Goal: Transaction & Acquisition: Purchase product/service

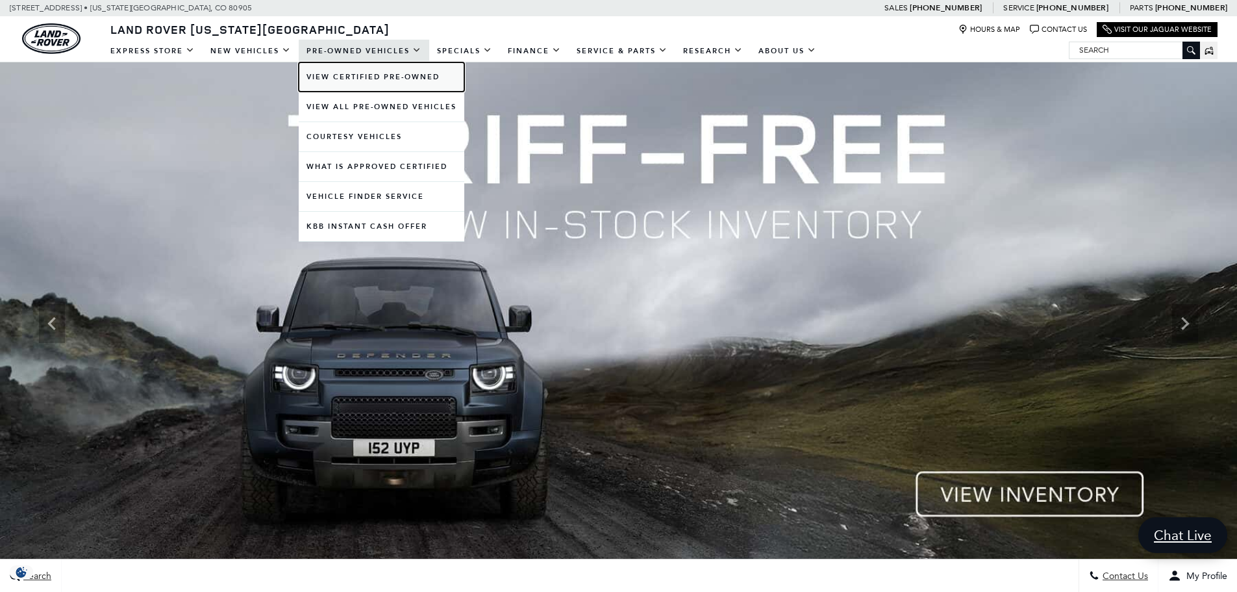
click at [412, 71] on link "View Certified Pre-Owned" at bounding box center [382, 76] width 166 height 29
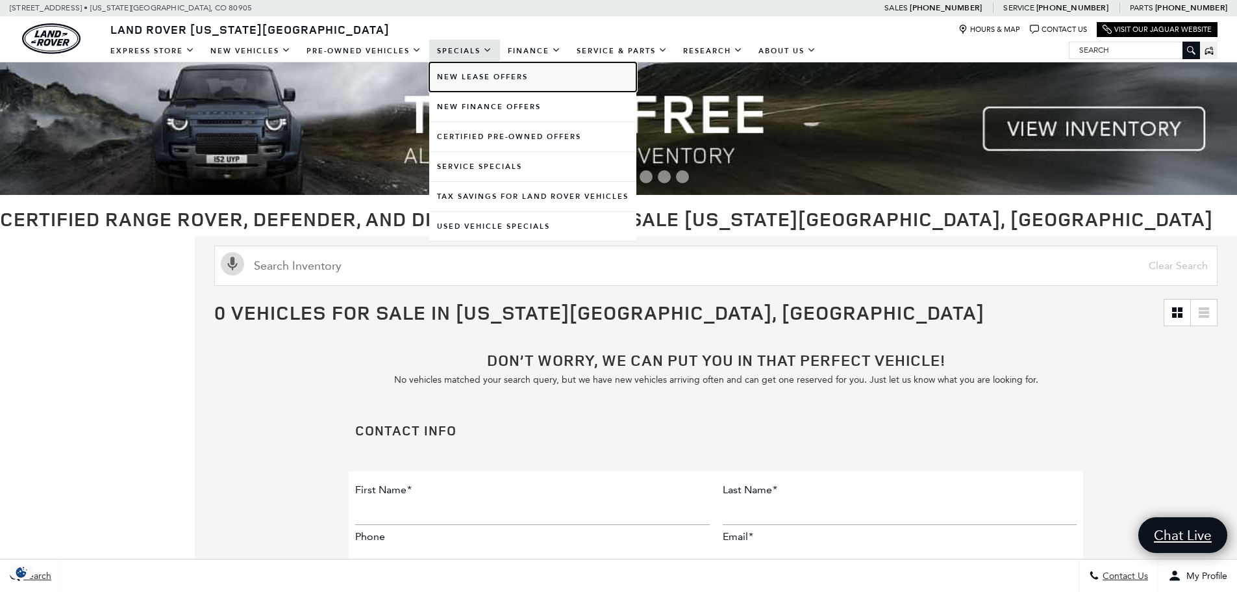
click at [492, 86] on link "New Lease Offers" at bounding box center [532, 76] width 207 height 29
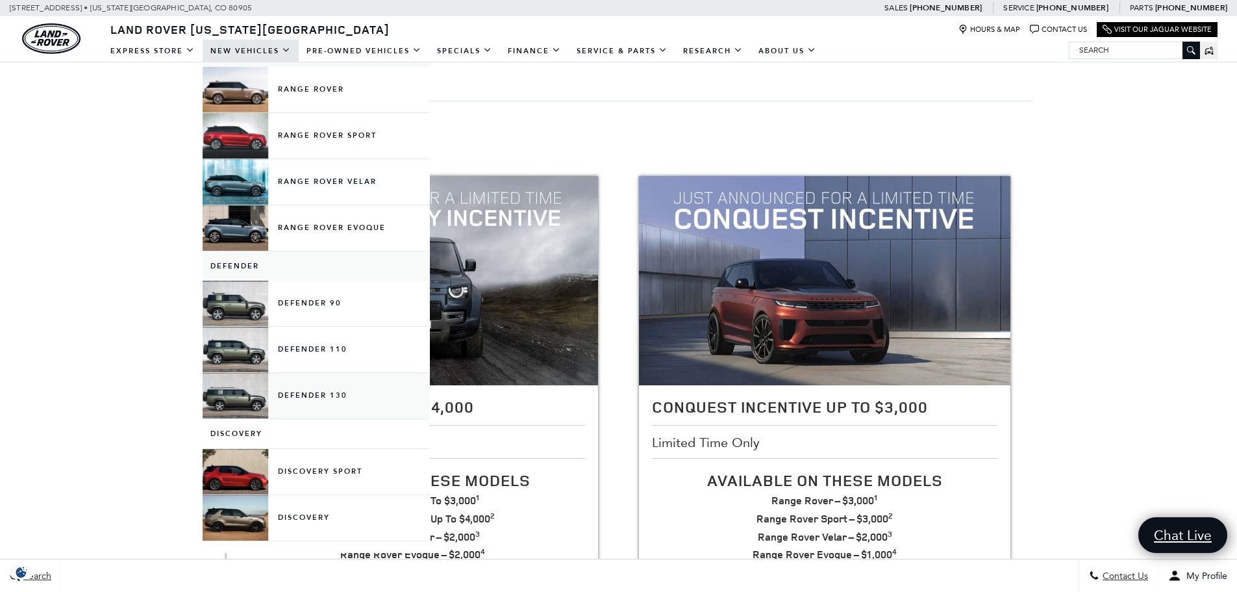
scroll to position [130, 0]
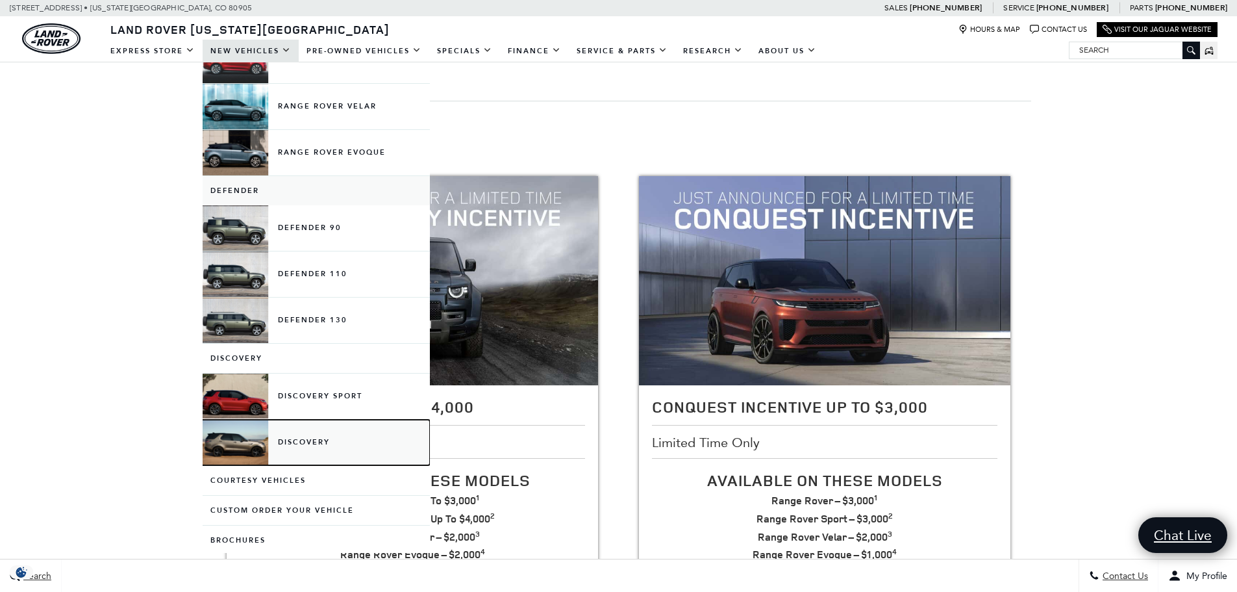
click at [339, 438] on link "Discovery" at bounding box center [316, 442] width 227 height 45
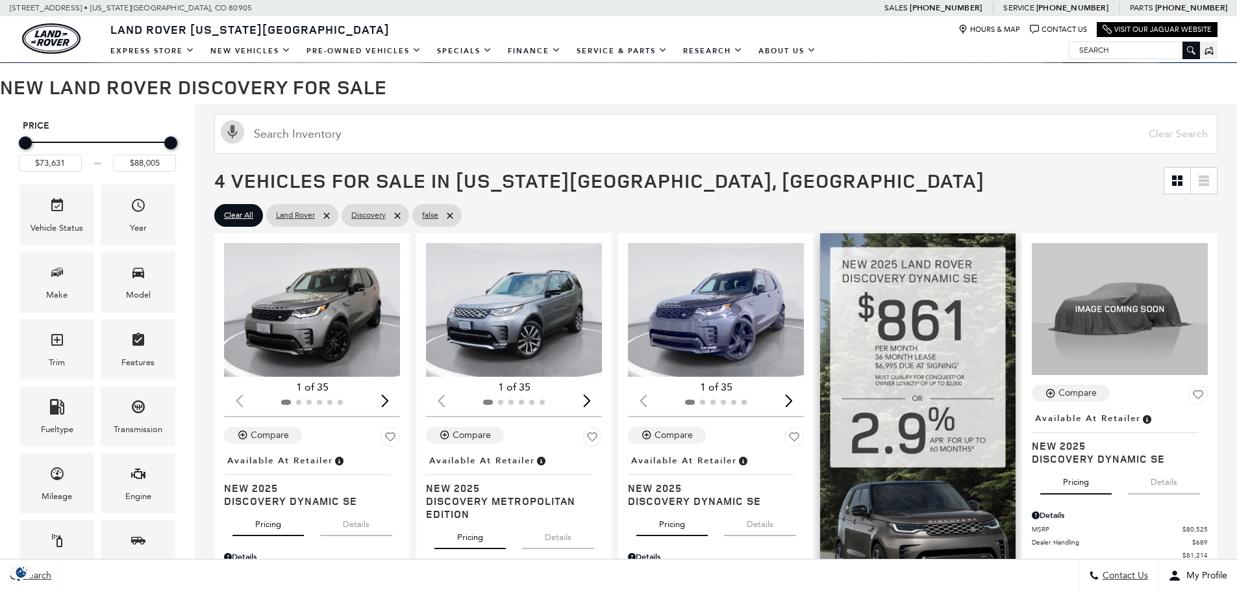
scroll to position [260, 0]
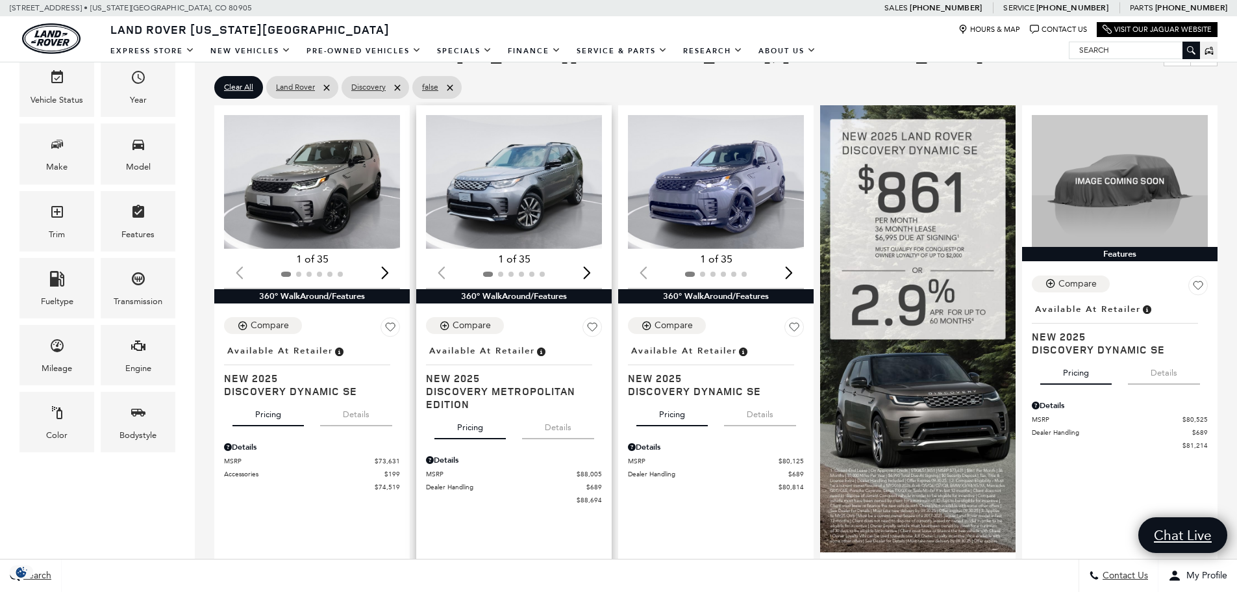
click at [588, 269] on div "Next slide" at bounding box center [587, 272] width 18 height 29
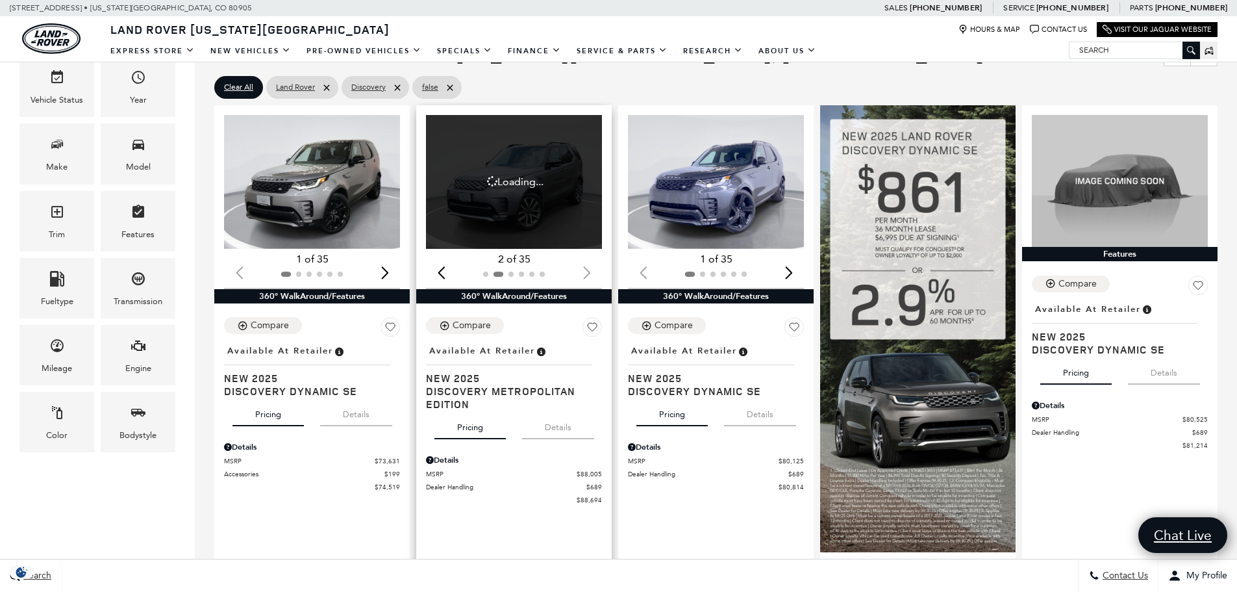
click at [588, 269] on div at bounding box center [514, 274] width 176 height 14
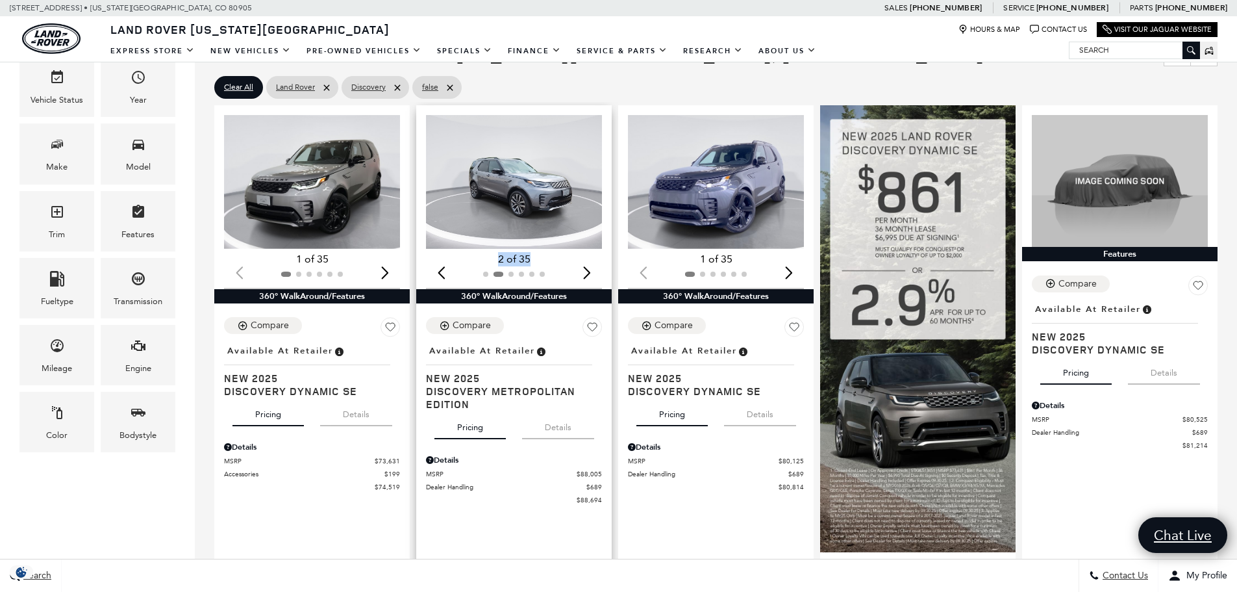
click at [570, 177] on img "2 / 6" at bounding box center [515, 182] width 178 height 134
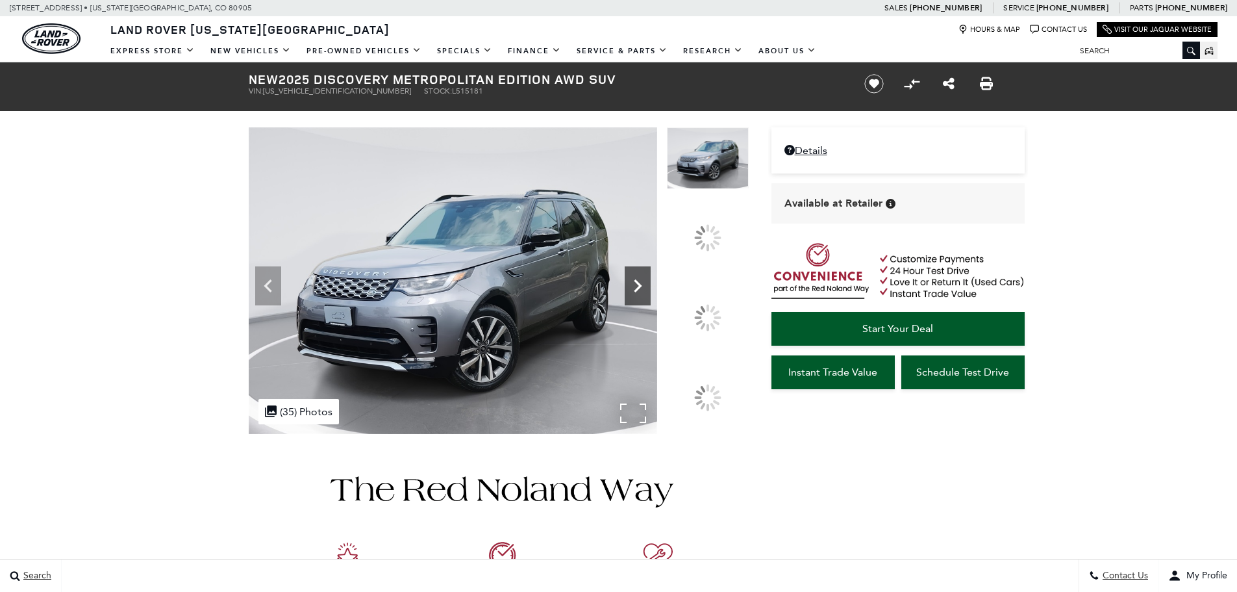
click at [651, 299] on icon at bounding box center [638, 286] width 26 height 26
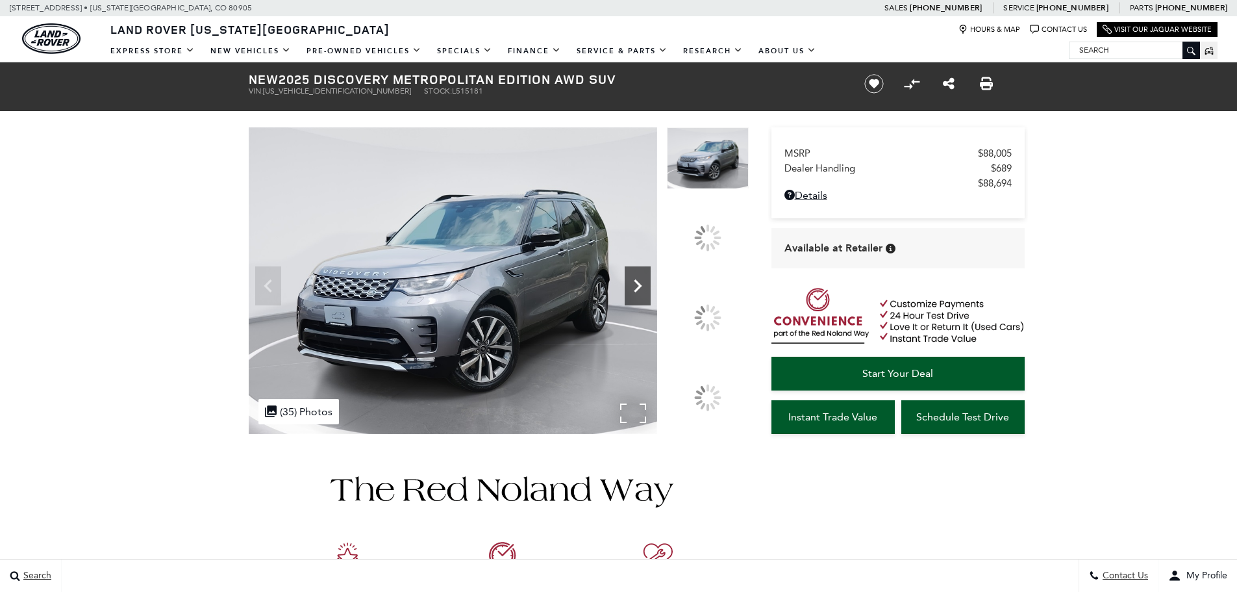
click at [714, 321] on div at bounding box center [707, 317] width 27 height 27
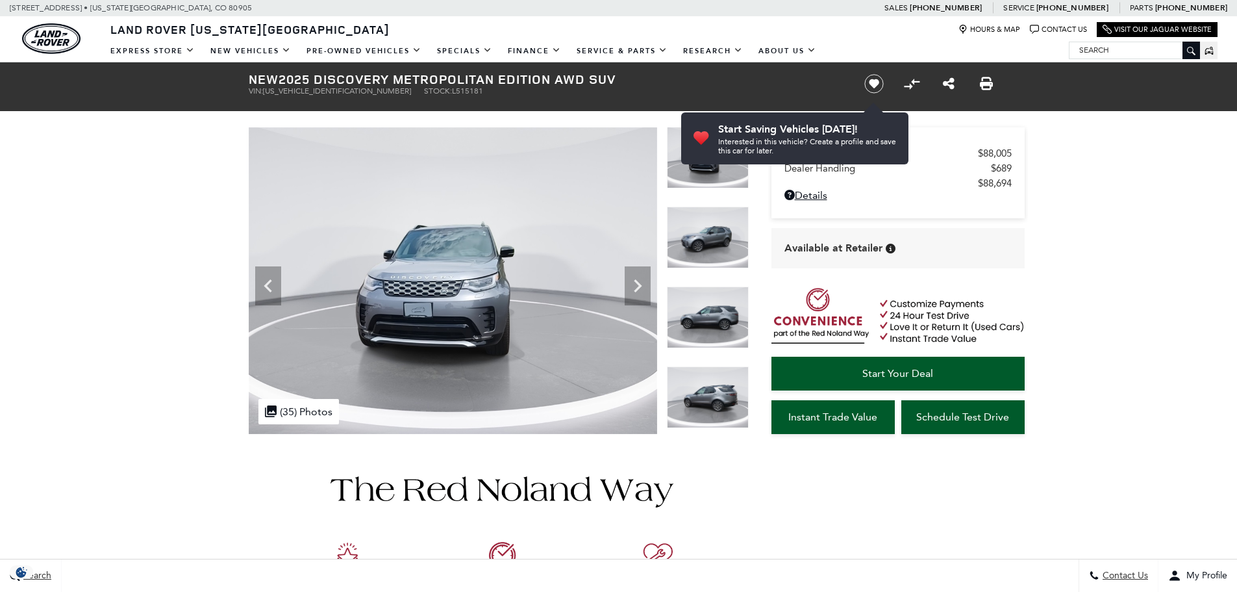
click at [703, 366] on img at bounding box center [708, 397] width 82 height 62
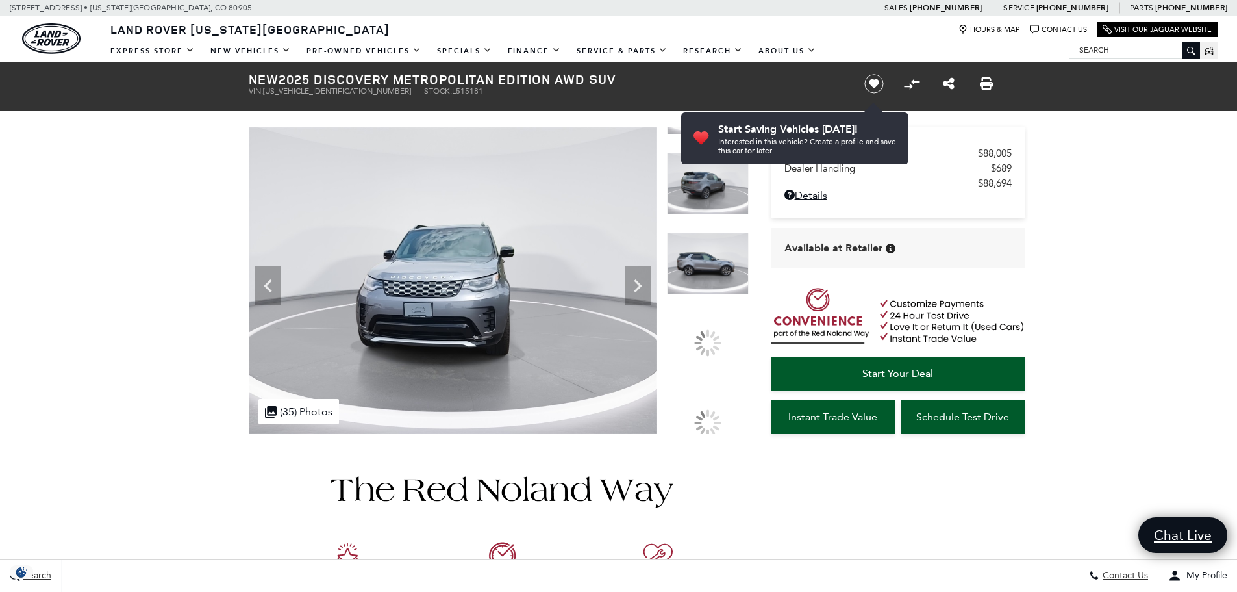
click at [727, 232] on img at bounding box center [708, 263] width 82 height 62
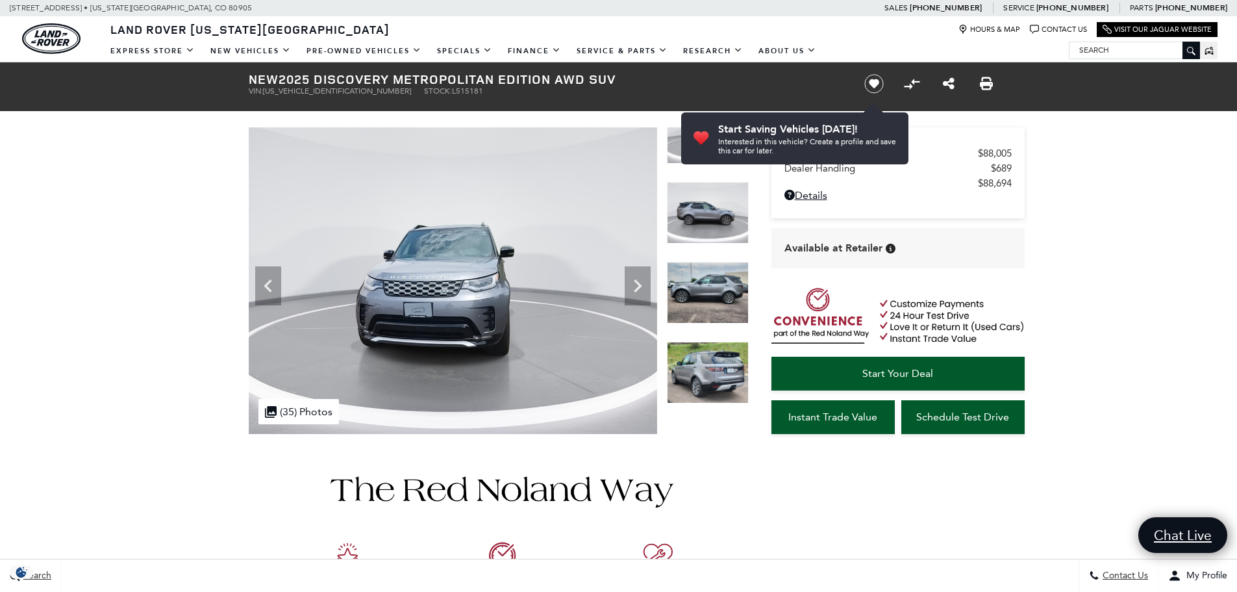
click at [722, 342] on img at bounding box center [708, 373] width 82 height 62
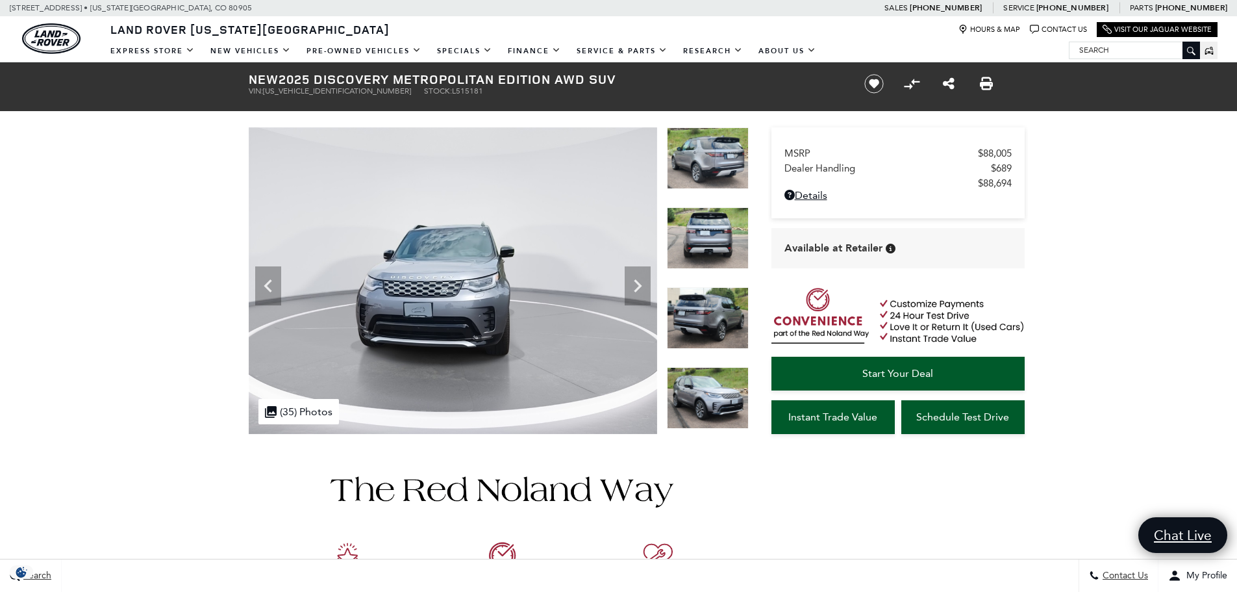
click at [729, 391] on img at bounding box center [708, 398] width 82 height 62
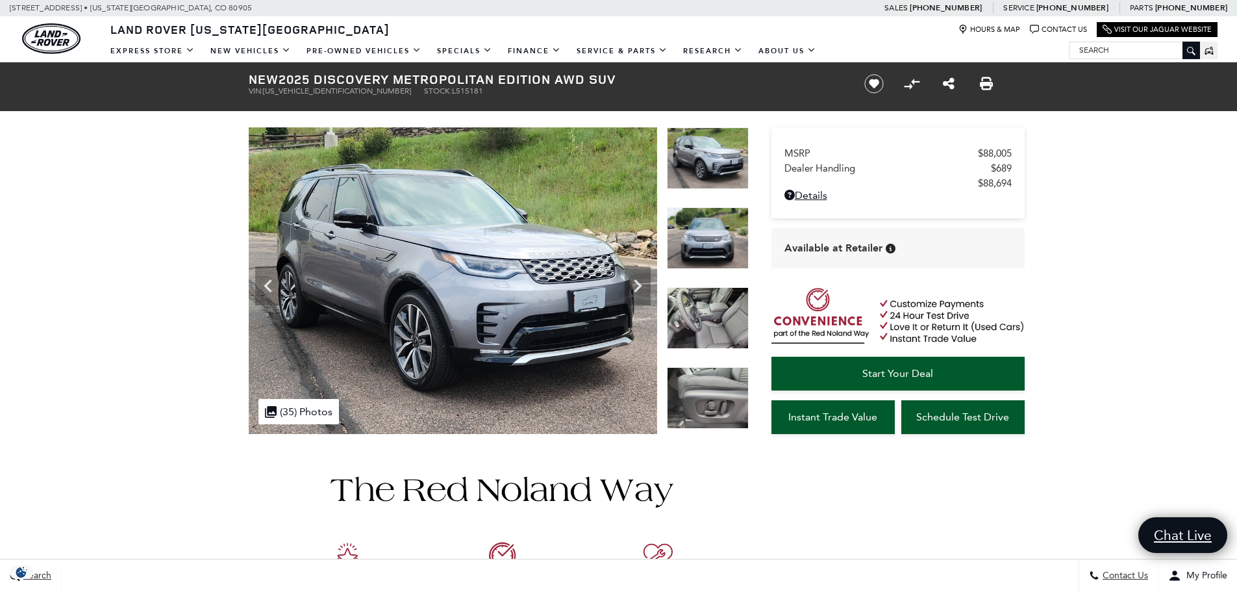
click at [727, 412] on img at bounding box center [708, 398] width 82 height 62
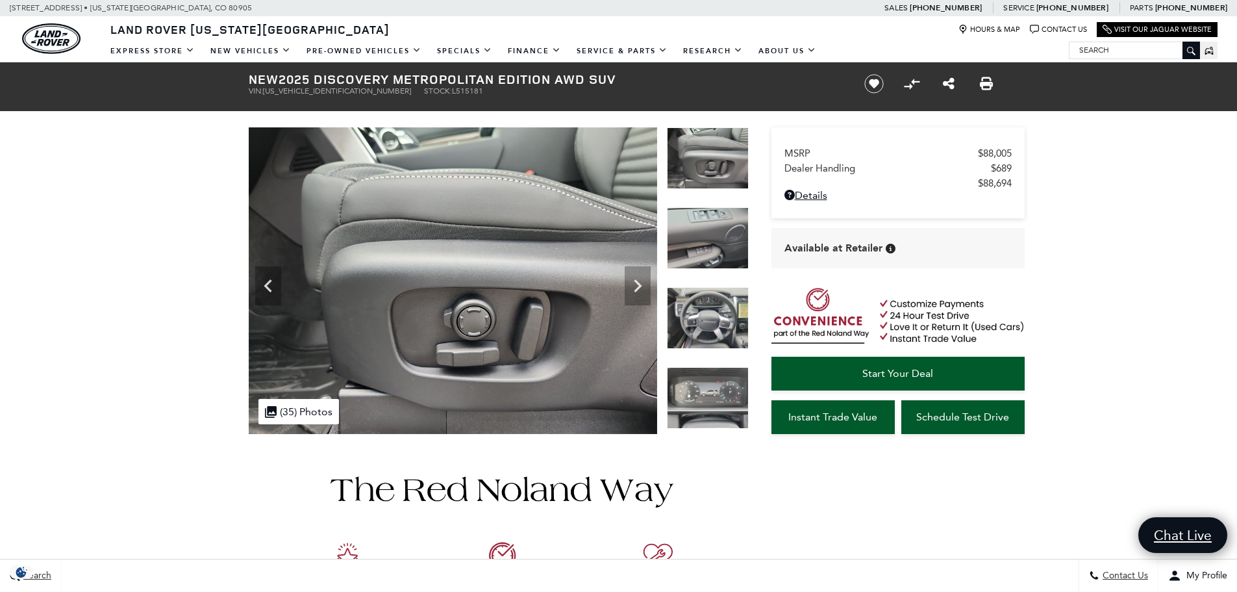
click at [727, 412] on img at bounding box center [708, 398] width 82 height 62
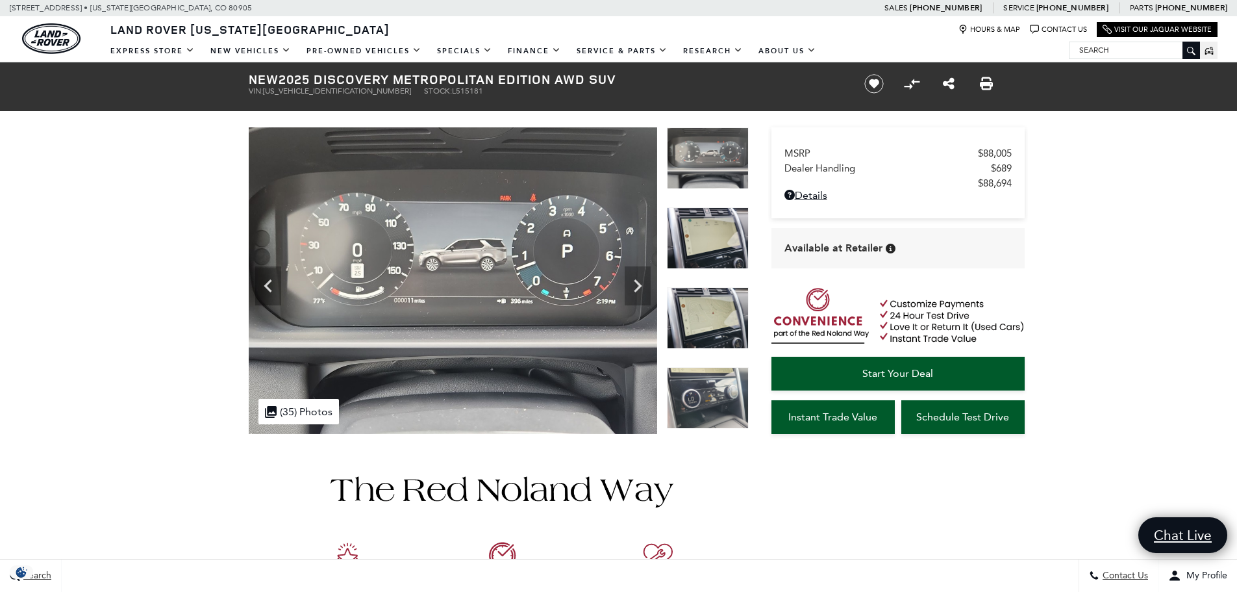
click at [721, 395] on img at bounding box center [708, 398] width 82 height 62
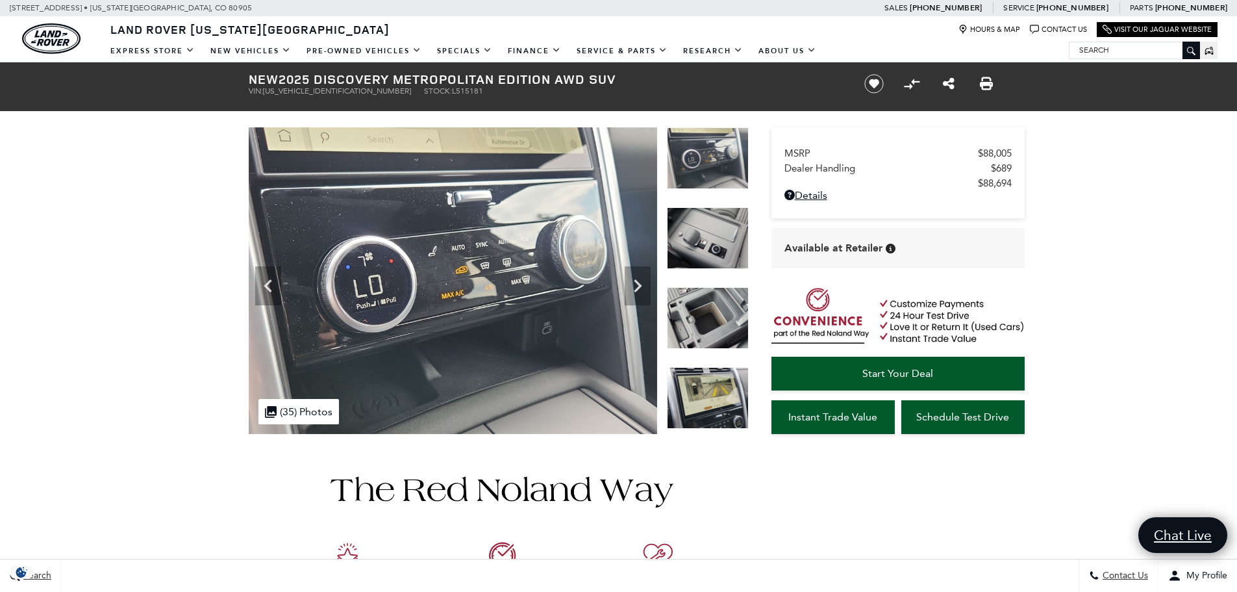
click at [721, 395] on img at bounding box center [708, 398] width 82 height 62
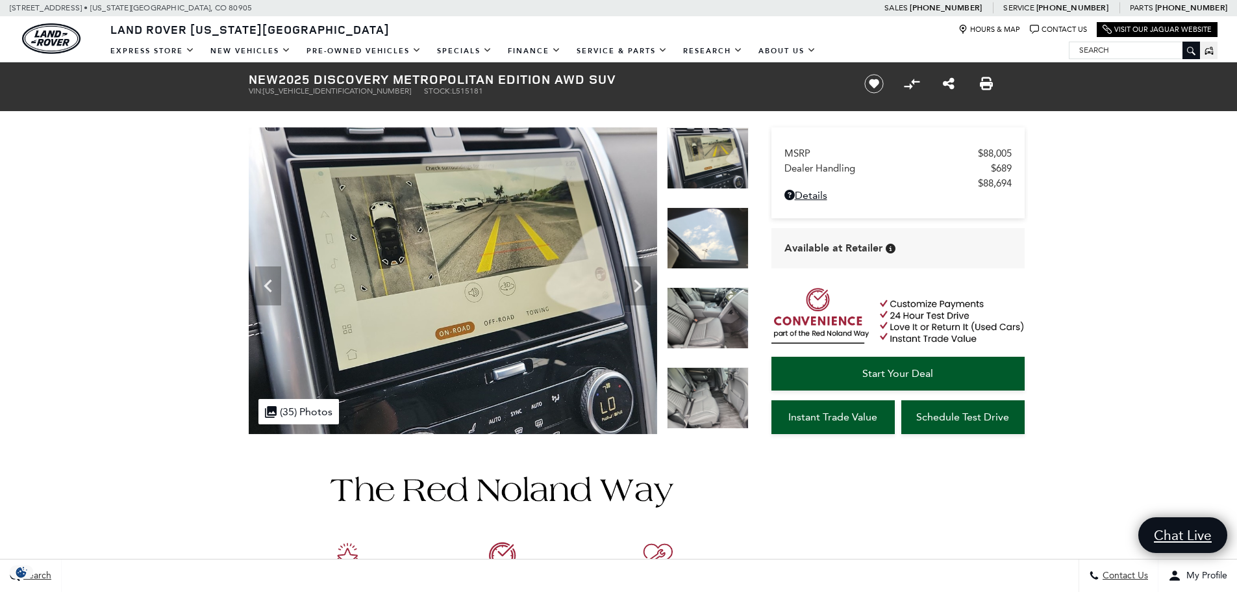
click at [721, 395] on img at bounding box center [708, 398] width 82 height 62
